Goal: Task Accomplishment & Management: Manage account settings

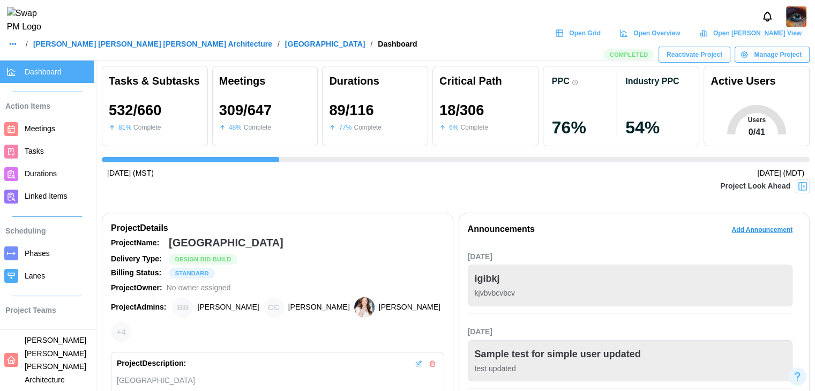
scroll to position [0, 7750]
click at [59, 181] on link "Durations" at bounding box center [47, 174] width 94 height 23
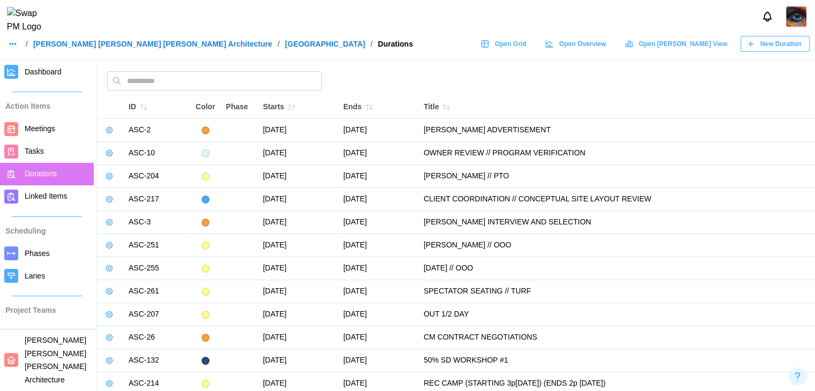
click at [143, 105] on icon "button" at bounding box center [143, 107] width 9 height 9
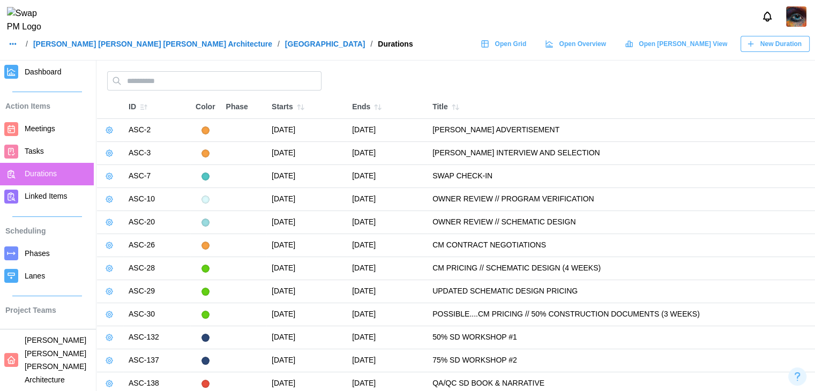
click at [145, 108] on icon "button" at bounding box center [143, 107] width 9 height 9
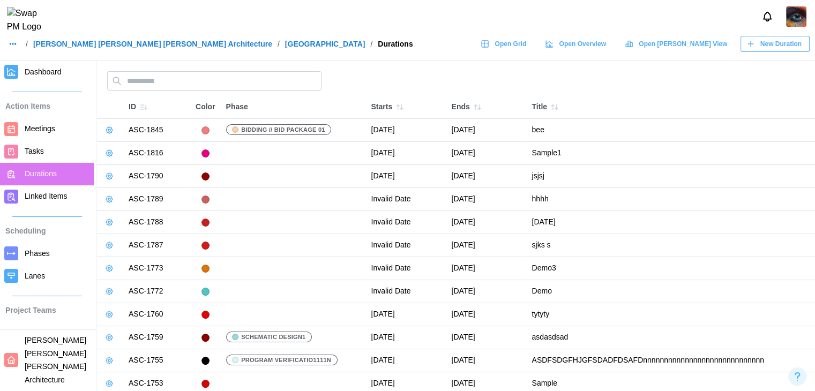
click at [110, 130] on icon "button" at bounding box center [109, 130] width 2 height 2
click at [122, 149] on button "Edit Duration" at bounding box center [144, 151] width 78 height 19
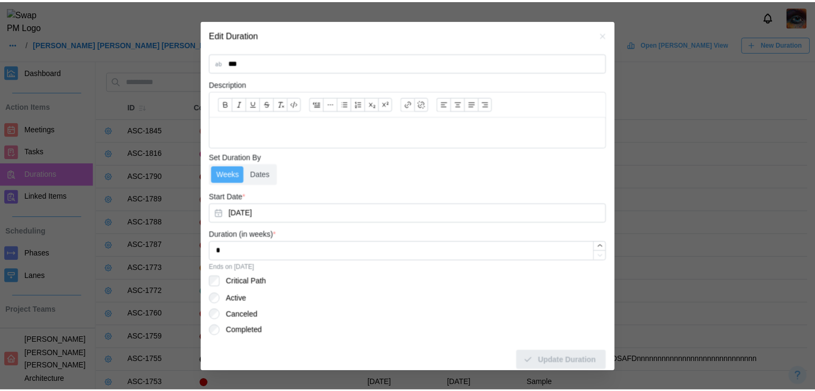
scroll to position [329, 0]
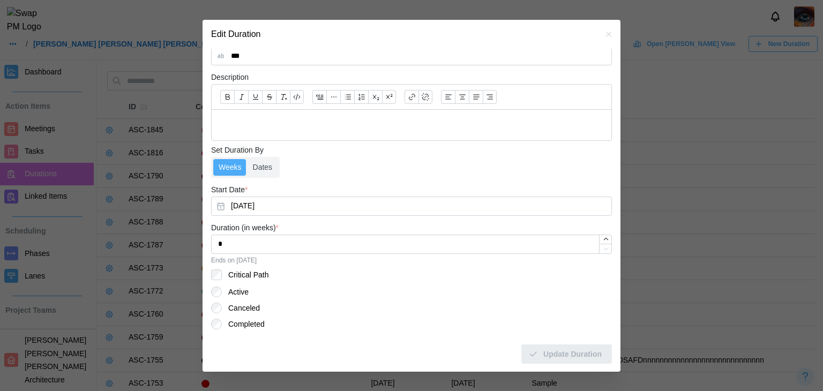
click at [605, 38] on icon "button" at bounding box center [609, 34] width 9 height 9
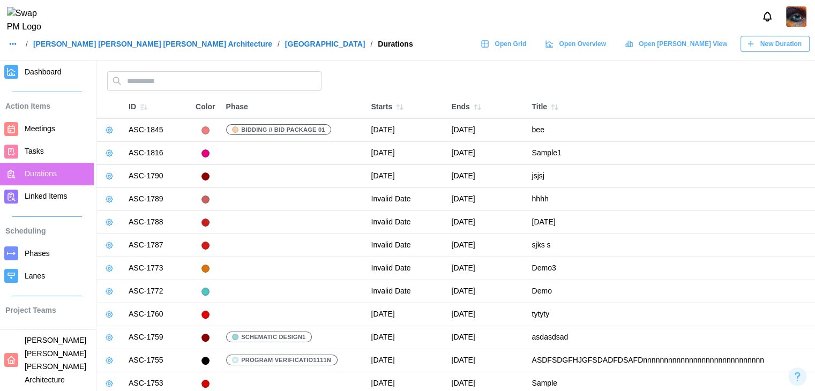
click at [29, 338] on span "Teams" at bounding box center [36, 333] width 22 height 9
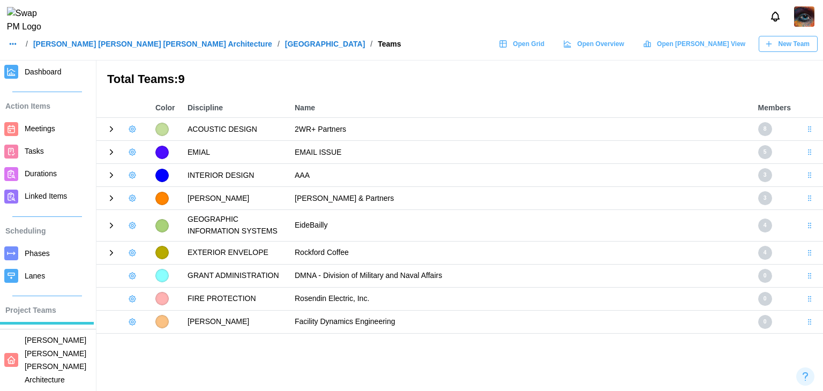
click at [109, 132] on icon at bounding box center [112, 129] width 10 height 10
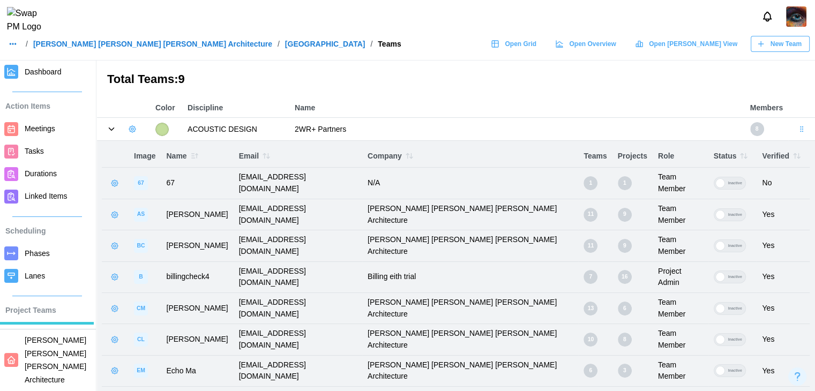
click at [133, 128] on icon "button" at bounding box center [132, 129] width 9 height 9
click at [152, 151] on div "Add User" at bounding box center [169, 151] width 40 height 9
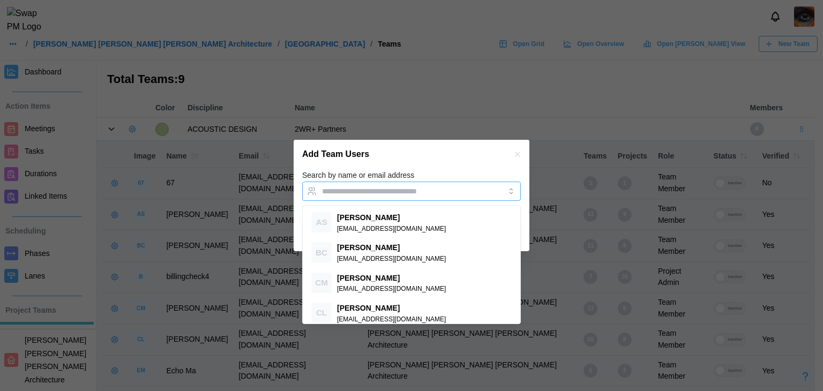
click at [362, 188] on input "Search by name or email address" at bounding box center [402, 191] width 160 height 9
paste input "**********"
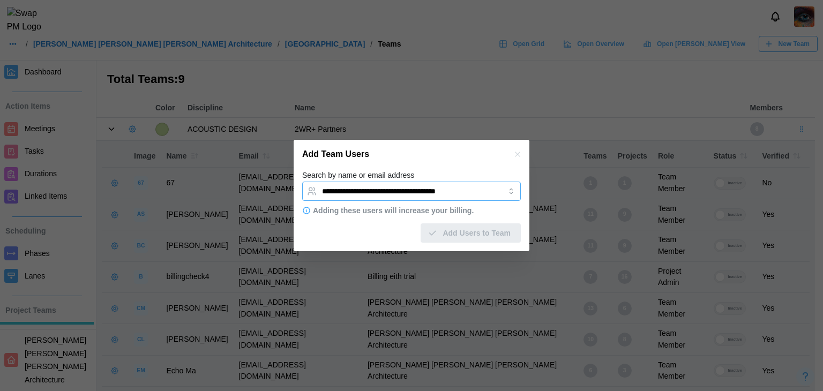
click at [439, 194] on input "**********" at bounding box center [402, 191] width 160 height 9
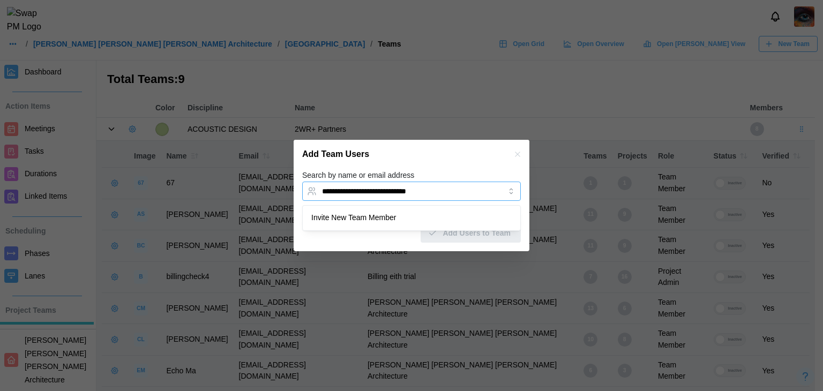
type input "**********"
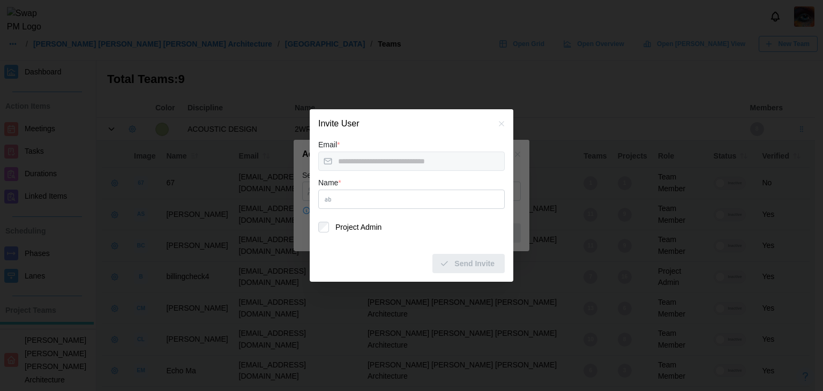
click at [383, 202] on input "Name *" at bounding box center [411, 199] width 187 height 19
type input "***"
click at [469, 271] on span "Send Invite" at bounding box center [475, 264] width 40 height 18
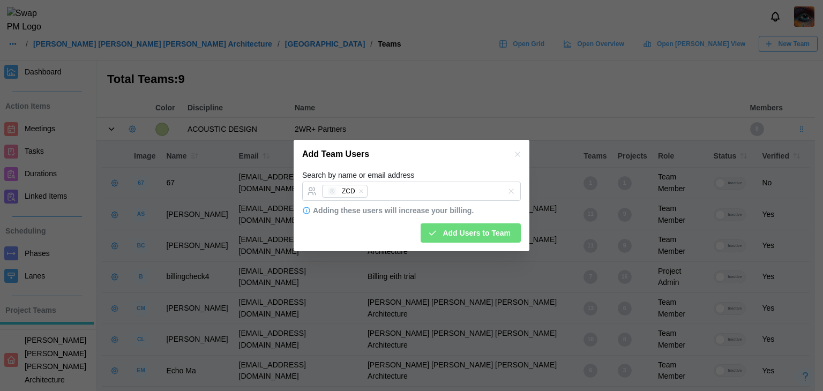
click at [446, 155] on div "Add Team Users" at bounding box center [412, 154] width 236 height 29
click at [464, 239] on span "Add Users to Team" at bounding box center [477, 233] width 68 height 18
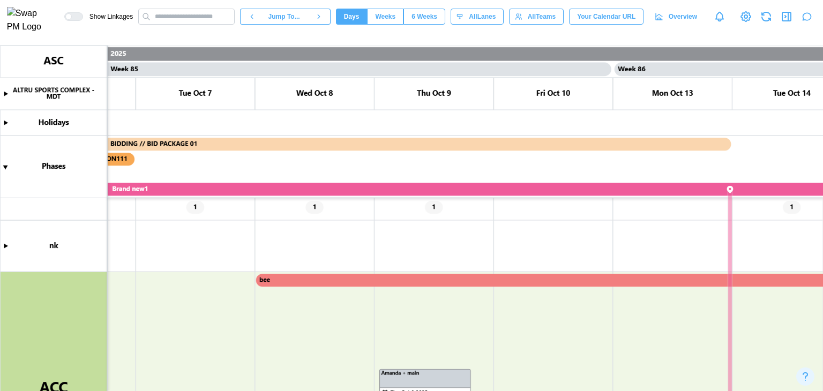
scroll to position [0, 50234]
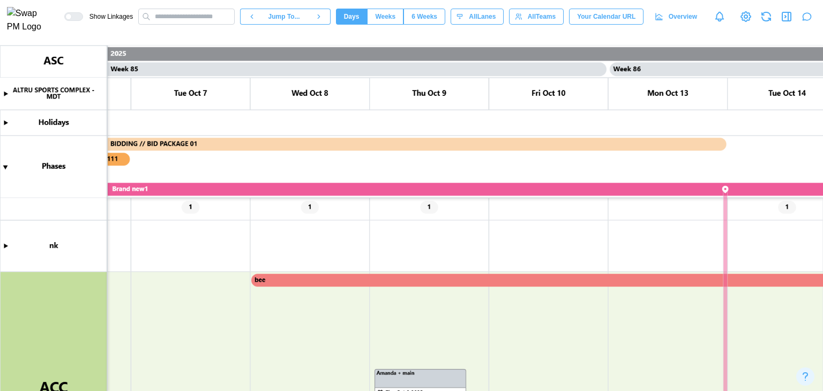
click at [378, 282] on canvas at bounding box center [411, 219] width 823 height 346
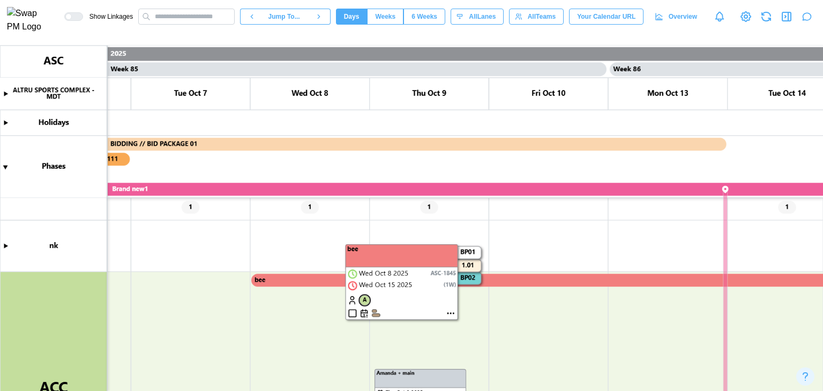
click at [509, 284] on canvas at bounding box center [411, 219] width 823 height 346
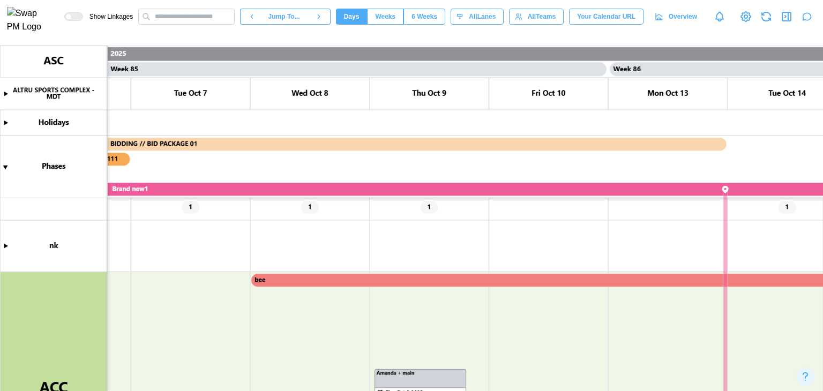
click at [509, 284] on canvas at bounding box center [411, 219] width 823 height 346
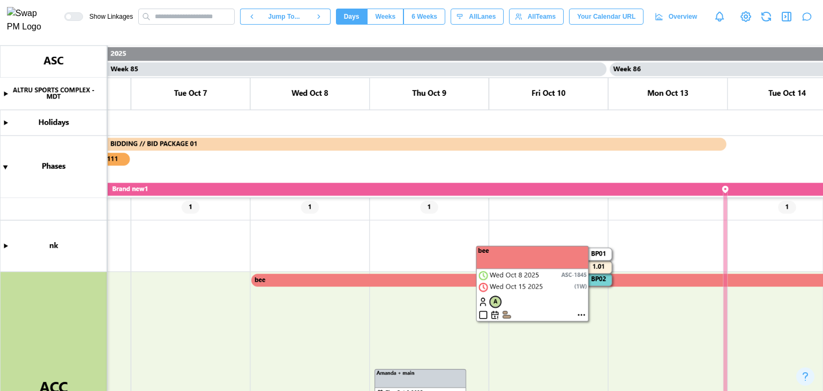
click at [585, 315] on canvas at bounding box center [411, 219] width 823 height 346
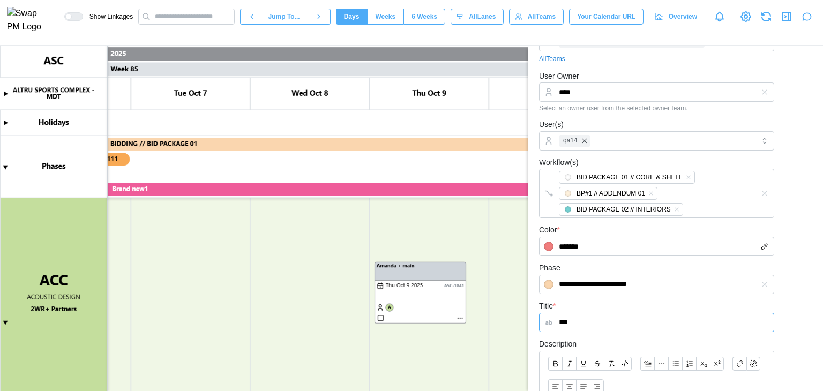
scroll to position [188, 0]
click at [6, 324] on canvas at bounding box center [411, 219] width 823 height 346
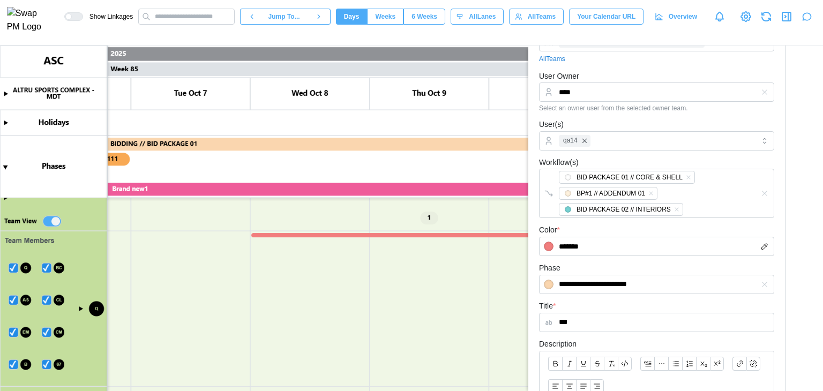
drag, startPoint x: 48, startPoint y: 365, endPoint x: 11, endPoint y: 367, distance: 37.6
click at [48, 365] on canvas at bounding box center [411, 219] width 823 height 346
click at [11, 367] on canvas at bounding box center [411, 219] width 823 height 346
click at [48, 332] on canvas at bounding box center [411, 219] width 823 height 346
click at [13, 332] on canvas at bounding box center [411, 219] width 823 height 346
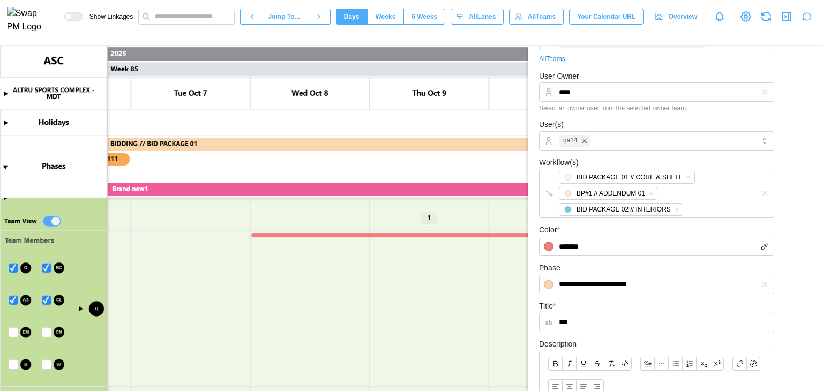
click at [47, 302] on canvas at bounding box center [411, 219] width 823 height 346
click at [14, 299] on canvas at bounding box center [411, 219] width 823 height 346
click at [49, 268] on canvas at bounding box center [411, 219] width 823 height 346
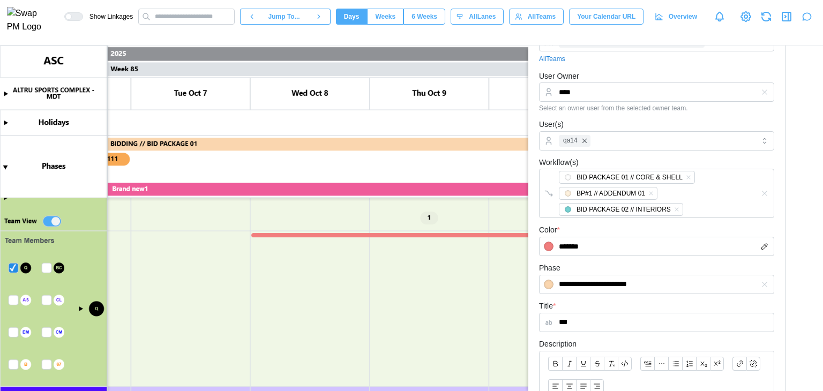
click at [10, 266] on canvas at bounding box center [411, 219] width 823 height 346
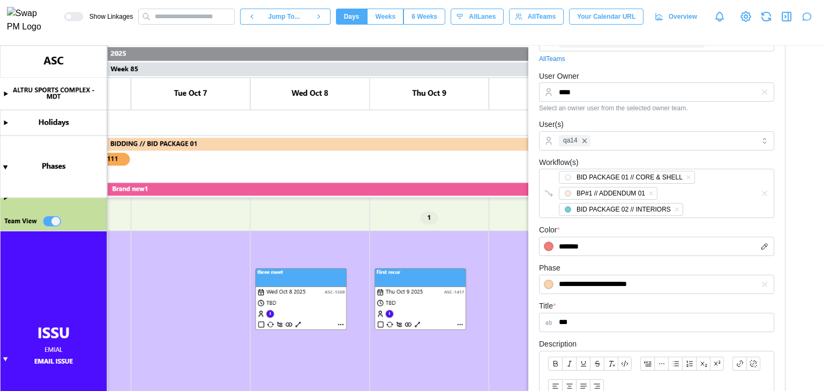
scroll to position [80, 0]
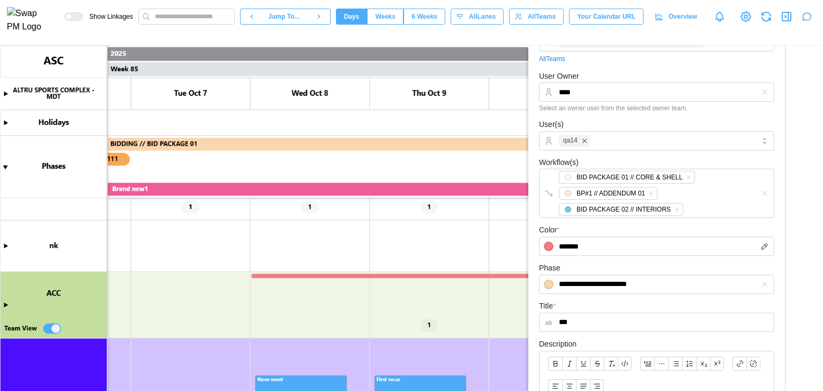
click at [774, 15] on div "Show Linkages Jump To... Days Weeks 6 Weeks days All Lanes All Teams Your Calen…" at bounding box center [443, 17] width 759 height 18
click at [767, 20] on icon "button" at bounding box center [766, 16] width 13 height 13
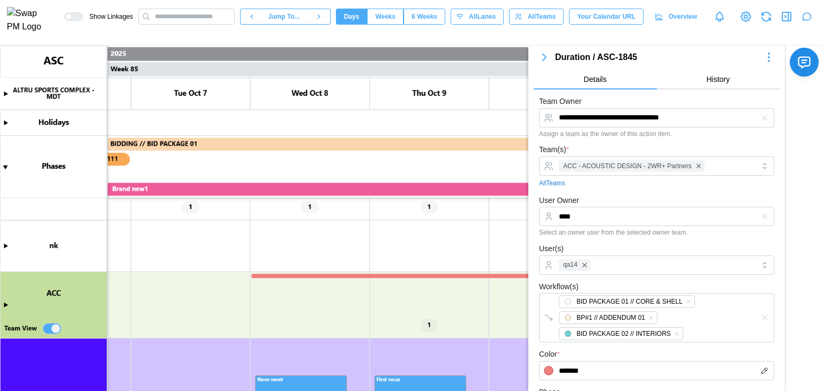
scroll to position [0, 0]
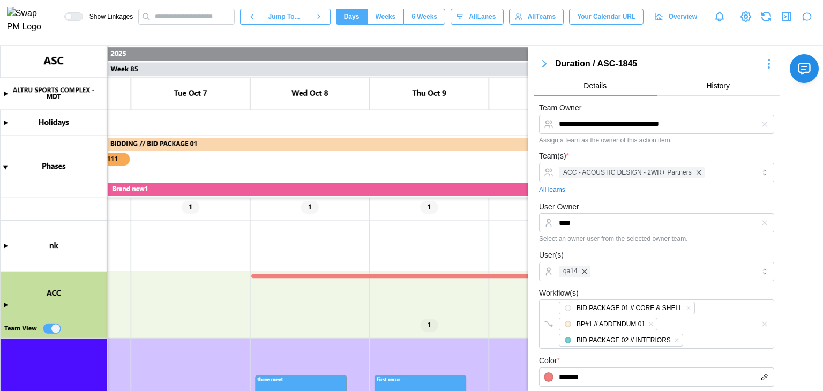
click at [541, 65] on icon "button" at bounding box center [544, 63] width 13 height 13
click at [58, 330] on canvas at bounding box center [411, 219] width 823 height 346
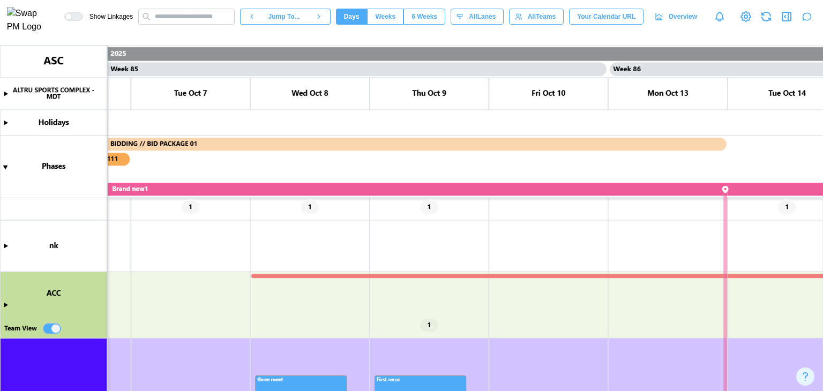
type textarea "*"
click at [51, 327] on canvas at bounding box center [411, 219] width 823 height 346
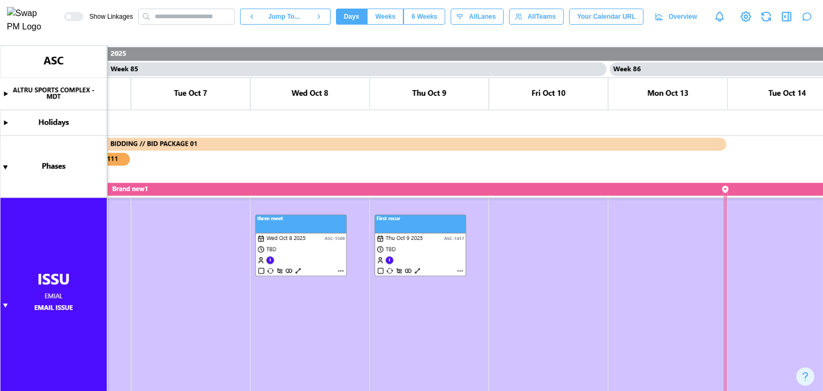
scroll to position [134, 0]
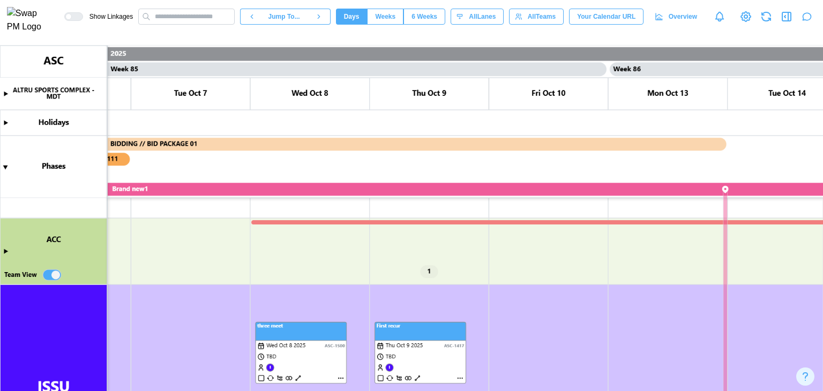
click at [49, 278] on canvas at bounding box center [411, 219] width 823 height 346
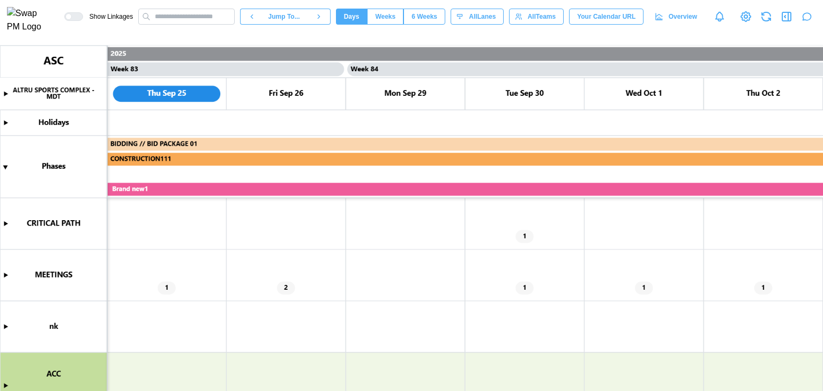
scroll to position [54, 0]
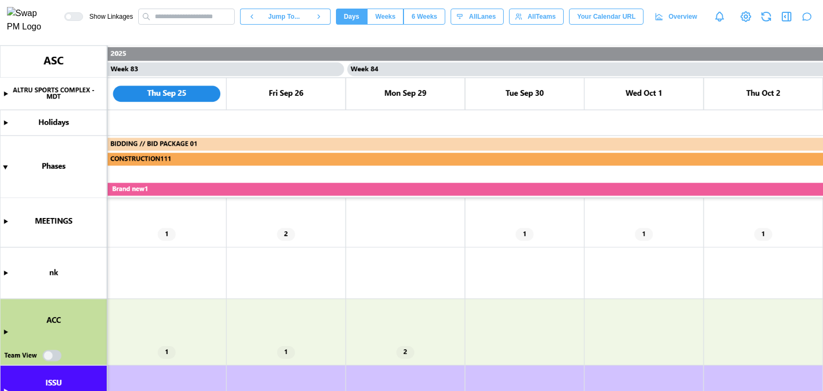
click at [57, 355] on canvas at bounding box center [411, 219] width 823 height 346
click at [6, 332] on canvas at bounding box center [411, 219] width 823 height 346
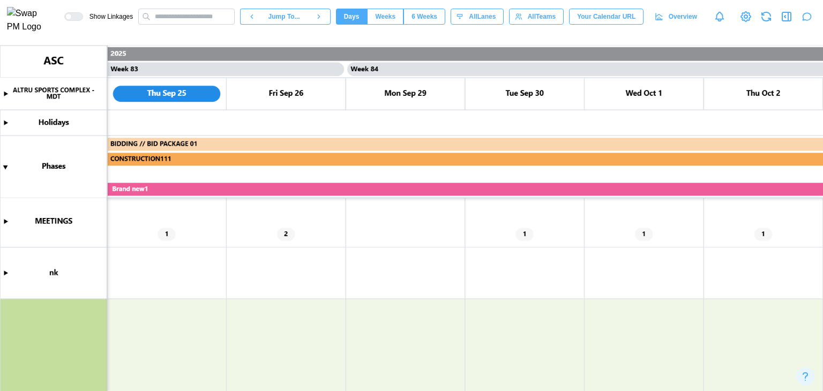
scroll to position [375, 0]
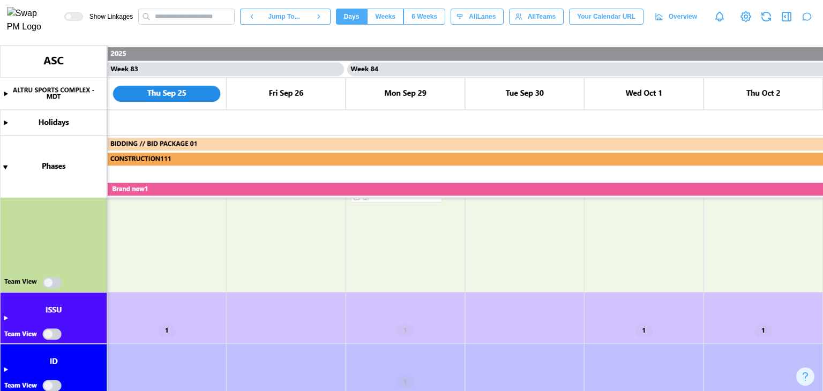
click at [49, 284] on canvas at bounding box center [411, 219] width 823 height 346
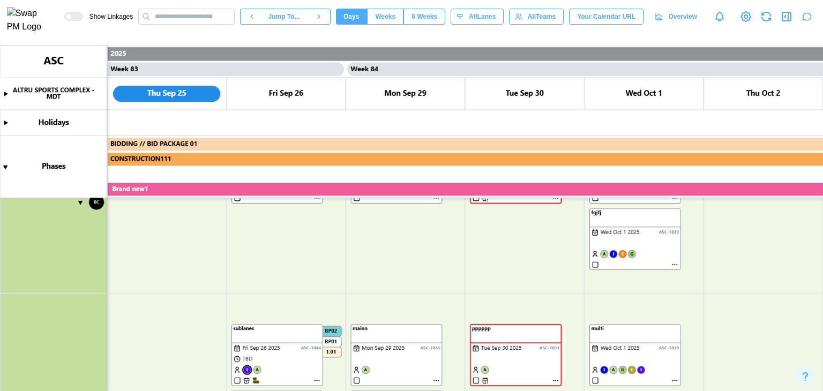
scroll to position [697, 0]
click at [316, 305] on canvas at bounding box center [411, 219] width 823 height 346
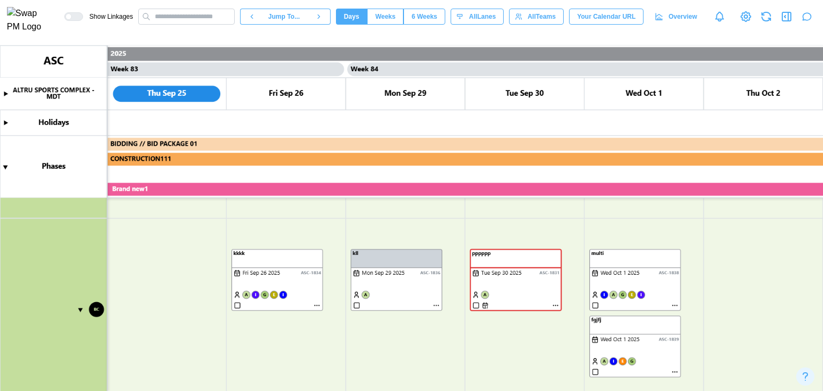
click at [318, 305] on canvas at bounding box center [411, 219] width 823 height 346
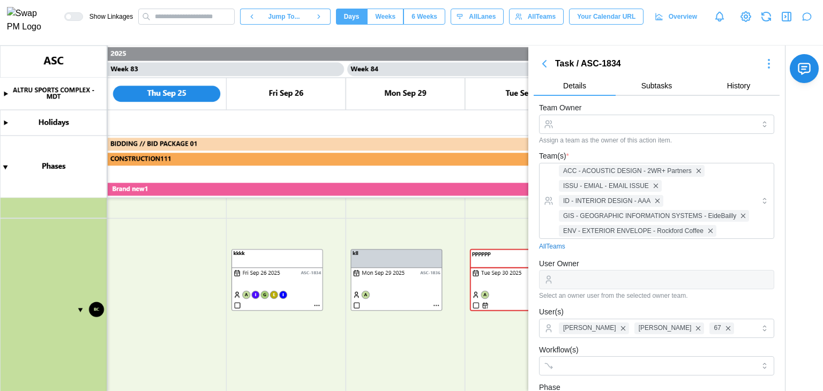
scroll to position [223, 0]
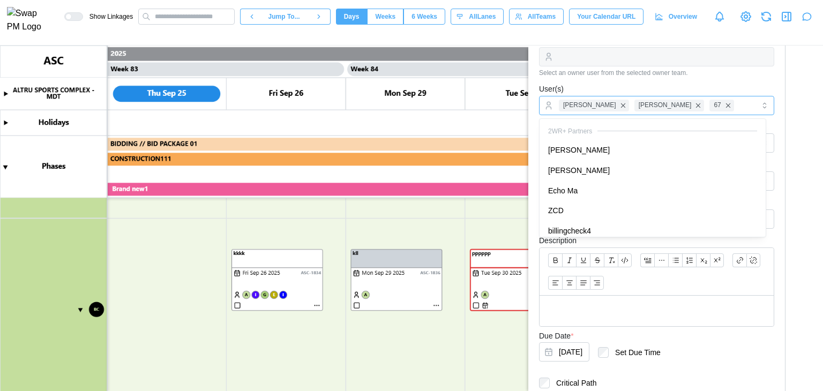
click at [716, 103] on div "Amanda Spear Bill Clifford 67" at bounding box center [656, 106] width 198 height 18
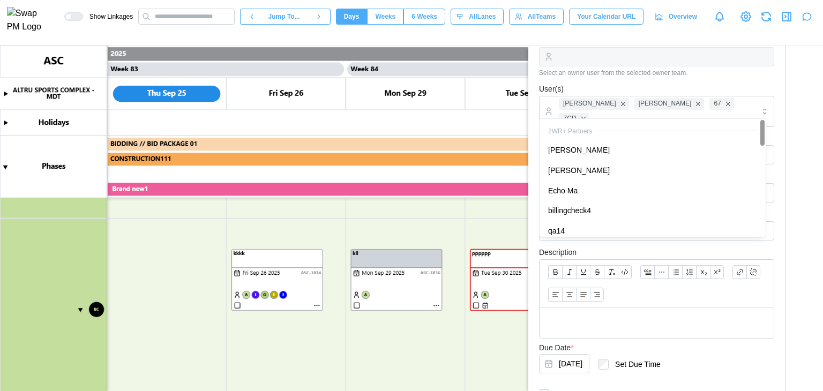
click at [737, 83] on div "User(s) Amanda Spear Bill Clifford 67 ZCD" at bounding box center [656, 105] width 235 height 44
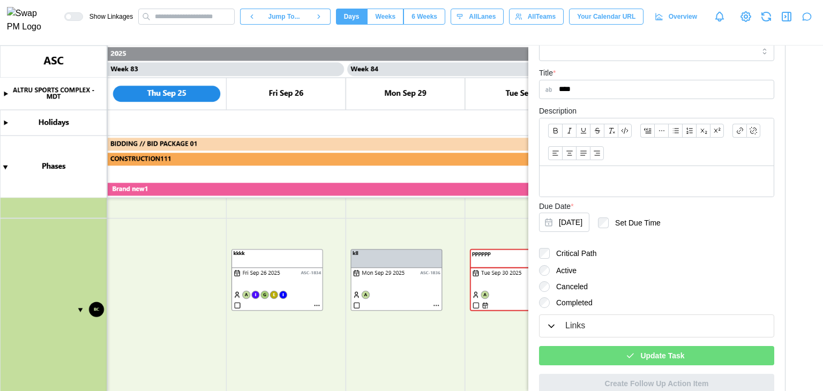
click at [658, 347] on span "Update Task" at bounding box center [663, 356] width 44 height 18
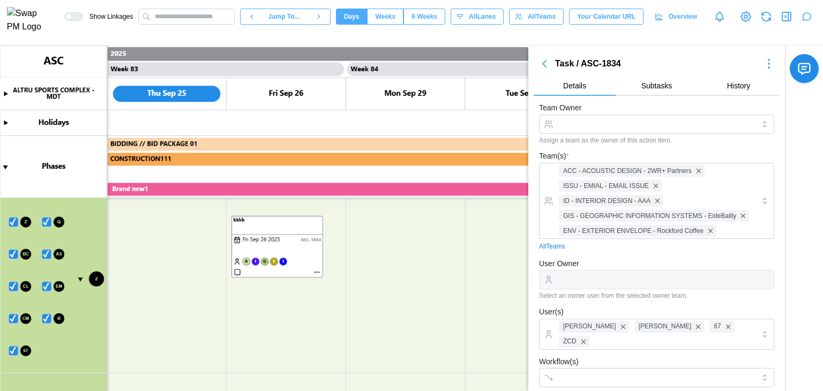
scroll to position [483, 0]
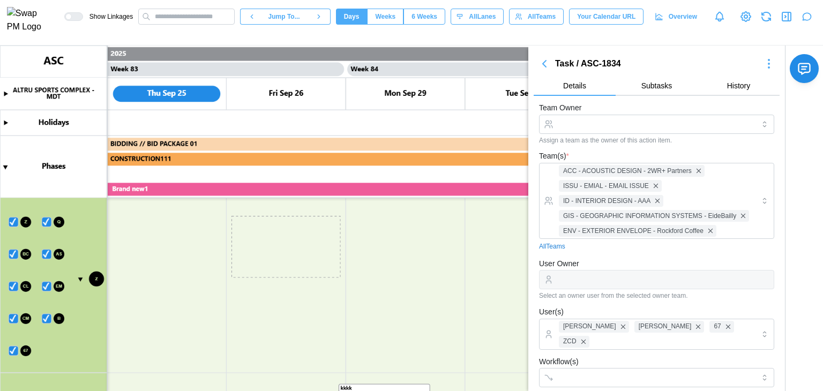
drag, startPoint x: 366, startPoint y: 323, endPoint x: 426, endPoint y: 396, distance: 94.1
click at [426, 391] on html "Show Linkages Jump To... Days Weeks 6 Weeks days All Lanes All Teams Your Calen…" at bounding box center [411, 195] width 823 height 391
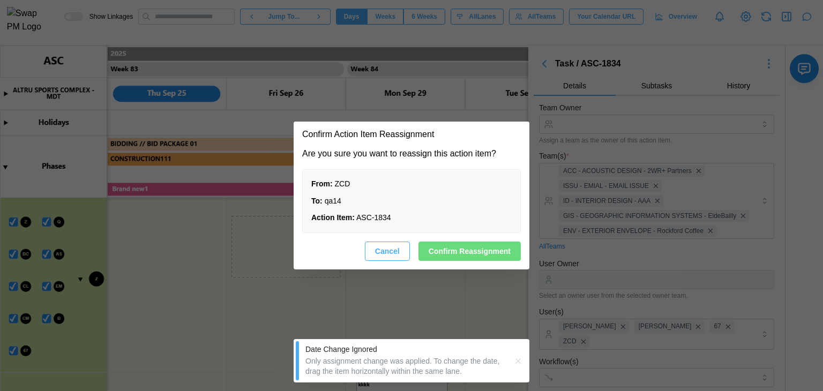
click at [479, 253] on span "Confirm Reassignment" at bounding box center [470, 251] width 82 height 18
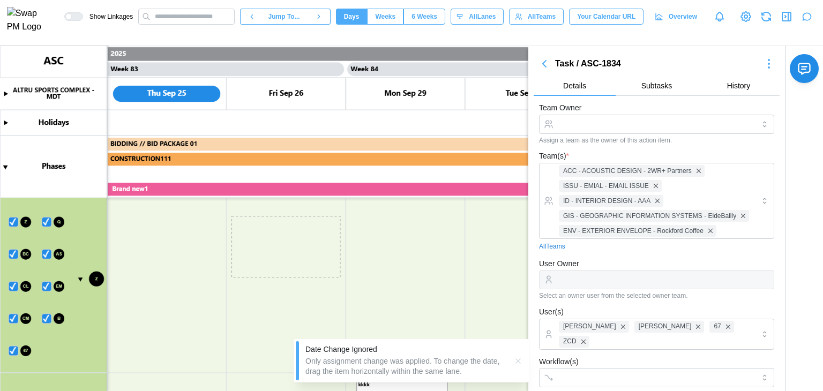
scroll to position [536, 0]
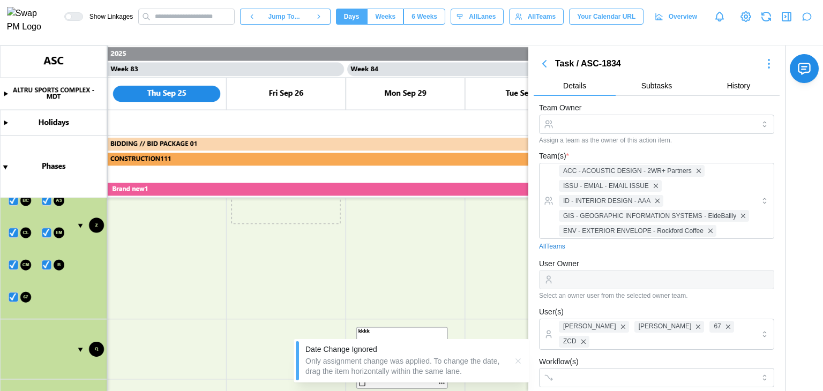
click at [522, 362] on icon "button" at bounding box center [518, 361] width 9 height 9
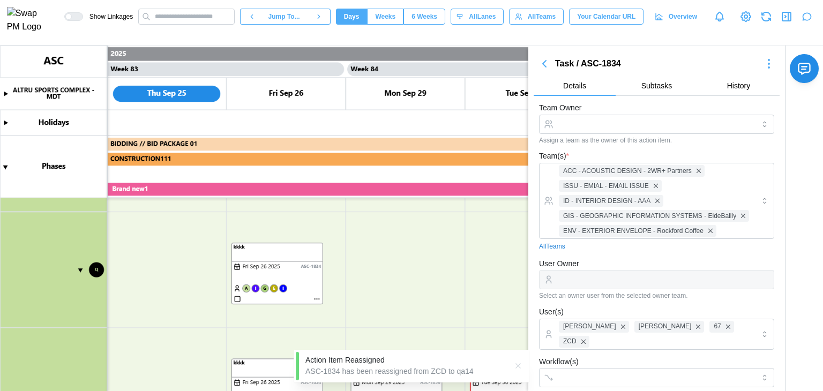
scroll to position [643, 0]
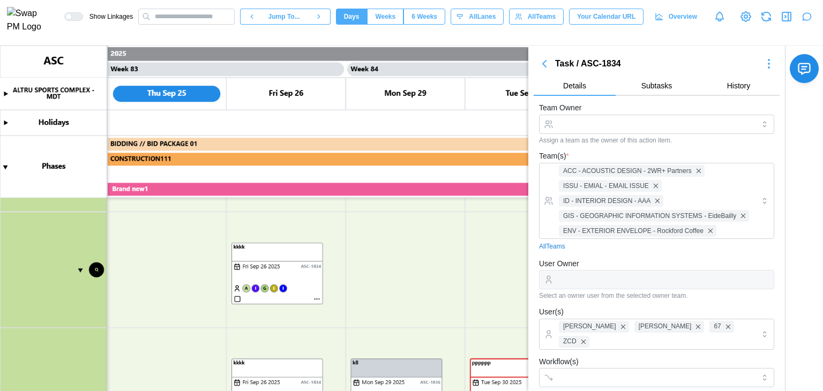
type textarea "*"
